Goal: Check status

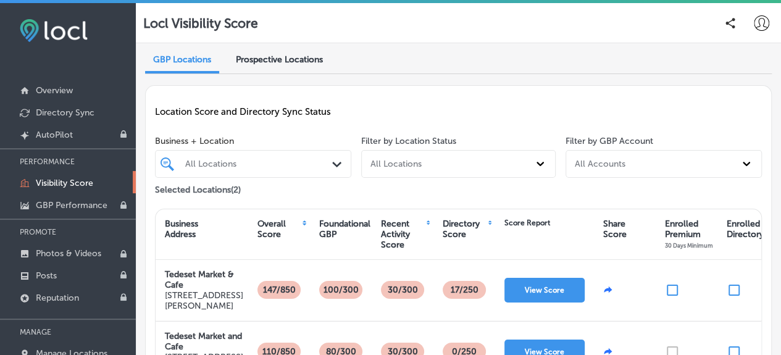
scroll to position [26, 0]
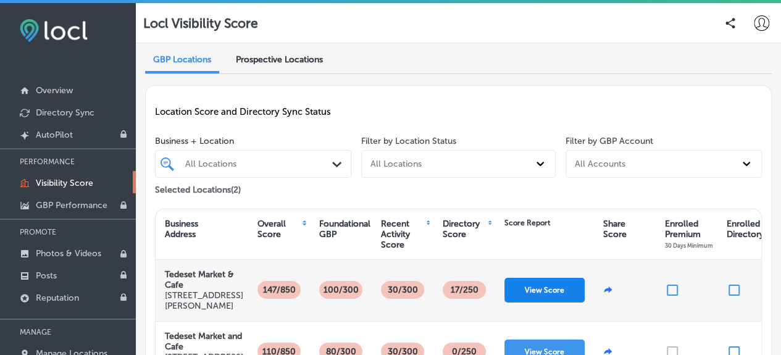
click at [538, 278] on button "View Score" at bounding box center [544, 290] width 80 height 25
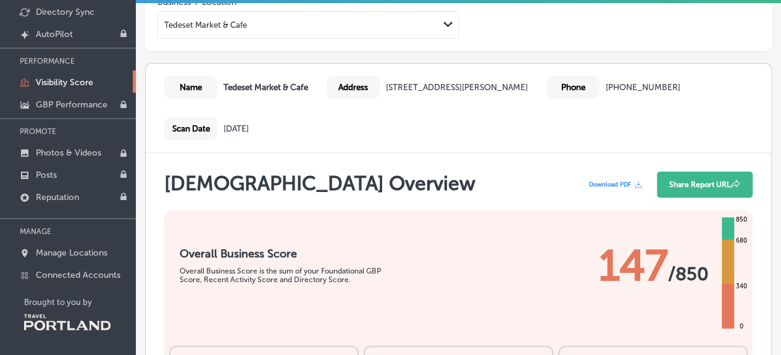
click at [275, 84] on b "Tedeset Market & Cafe" at bounding box center [266, 87] width 85 height 10
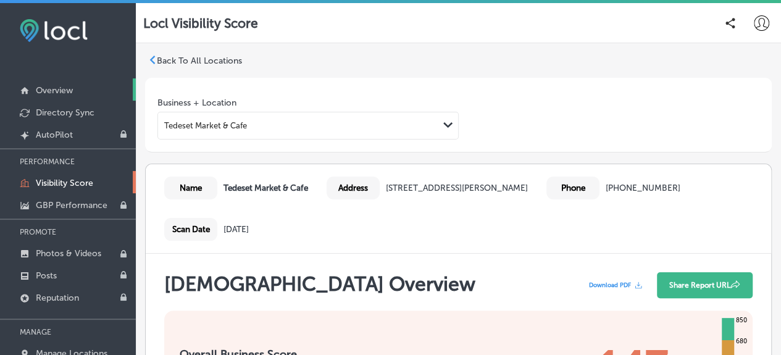
click at [44, 87] on p "Overview" at bounding box center [54, 90] width 37 height 10
